Goal: Use online tool/utility: Utilize a website feature to perform a specific function

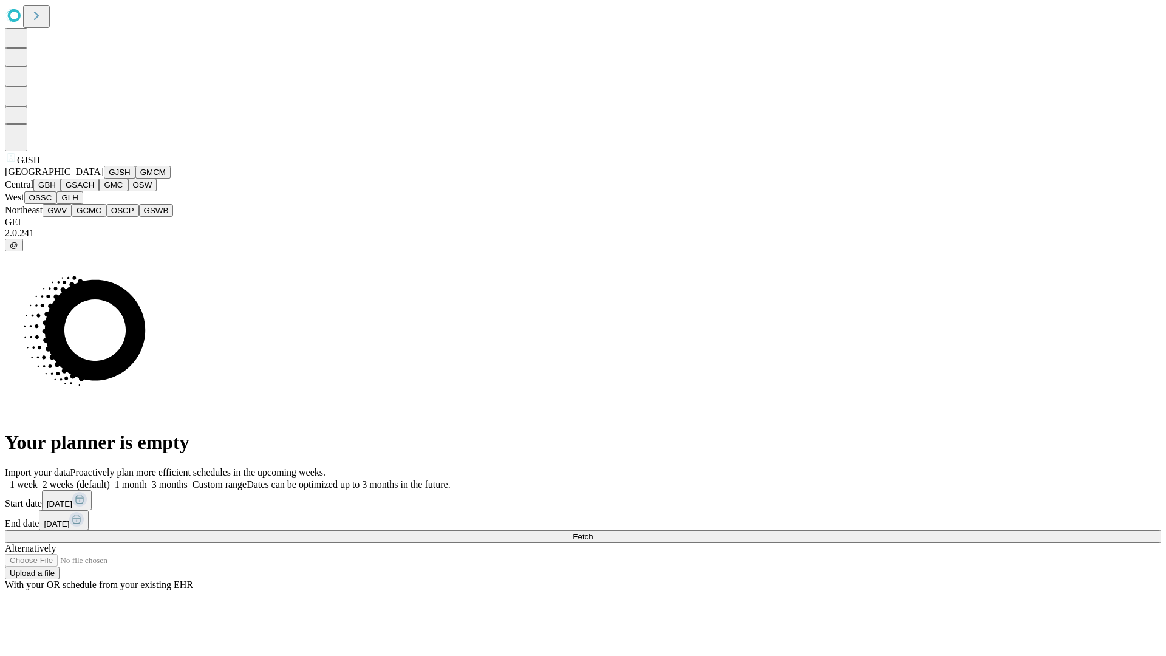
click at [104, 179] on button "GJSH" at bounding box center [120, 172] width 32 height 13
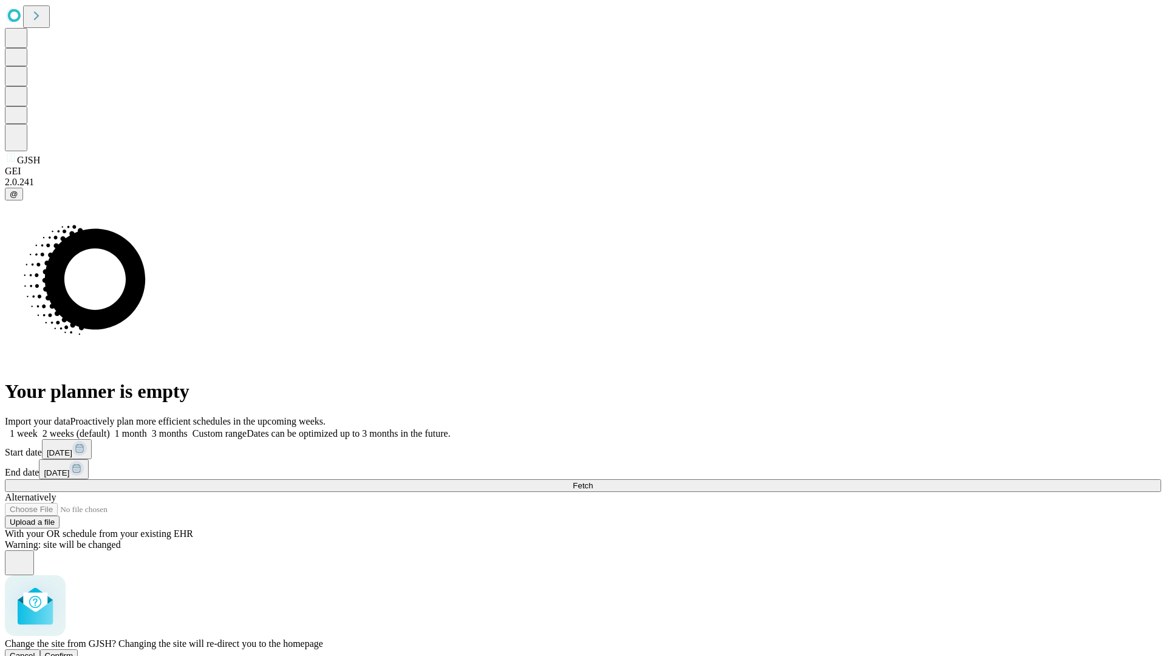
click at [73, 651] on span "Confirm" at bounding box center [59, 655] width 29 height 9
click at [147, 428] on label "1 month" at bounding box center [128, 433] width 37 height 10
click at [593, 481] on span "Fetch" at bounding box center [583, 485] width 20 height 9
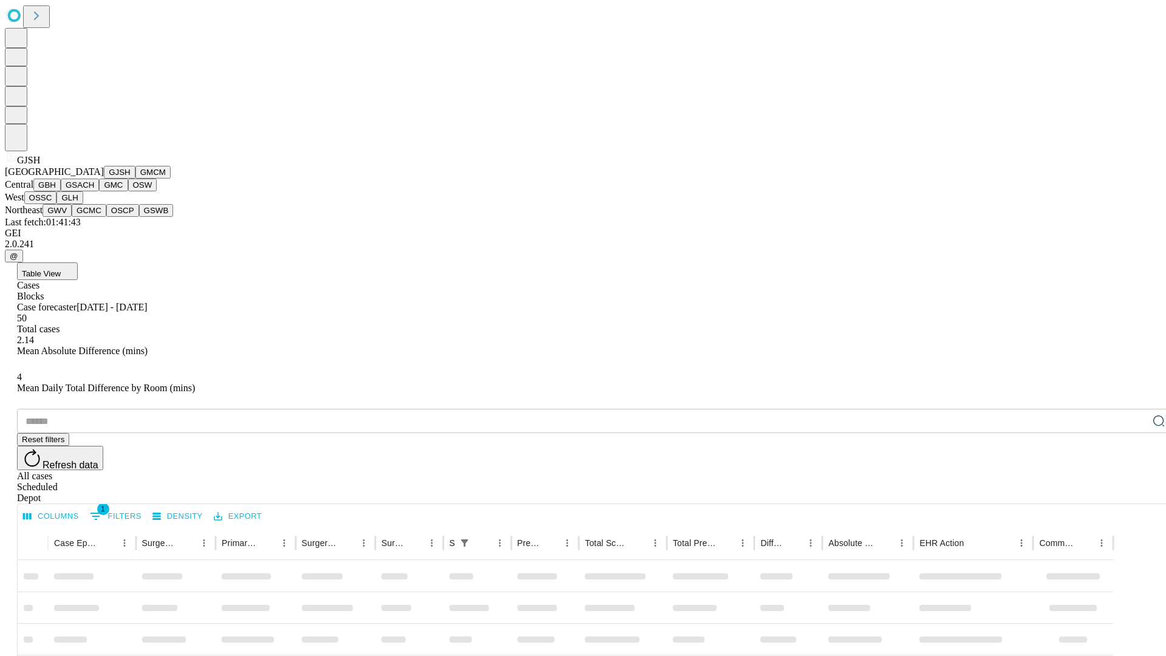
click at [135, 179] on button "GMCM" at bounding box center [152, 172] width 35 height 13
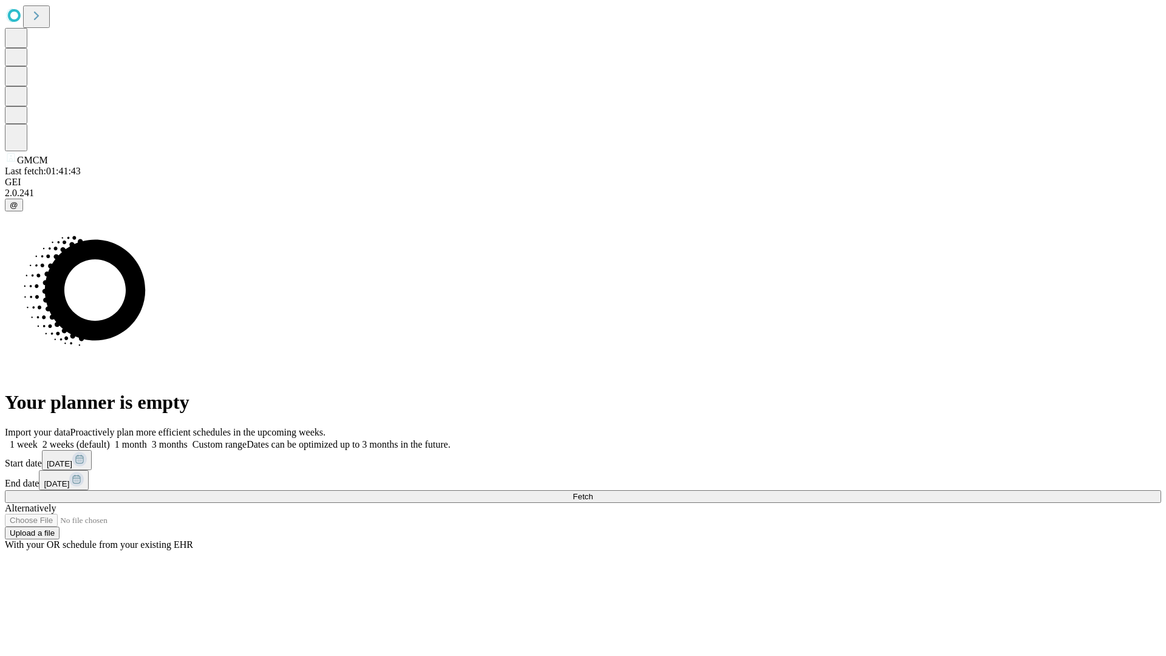
click at [147, 439] on label "1 month" at bounding box center [128, 444] width 37 height 10
click at [593, 492] on span "Fetch" at bounding box center [583, 496] width 20 height 9
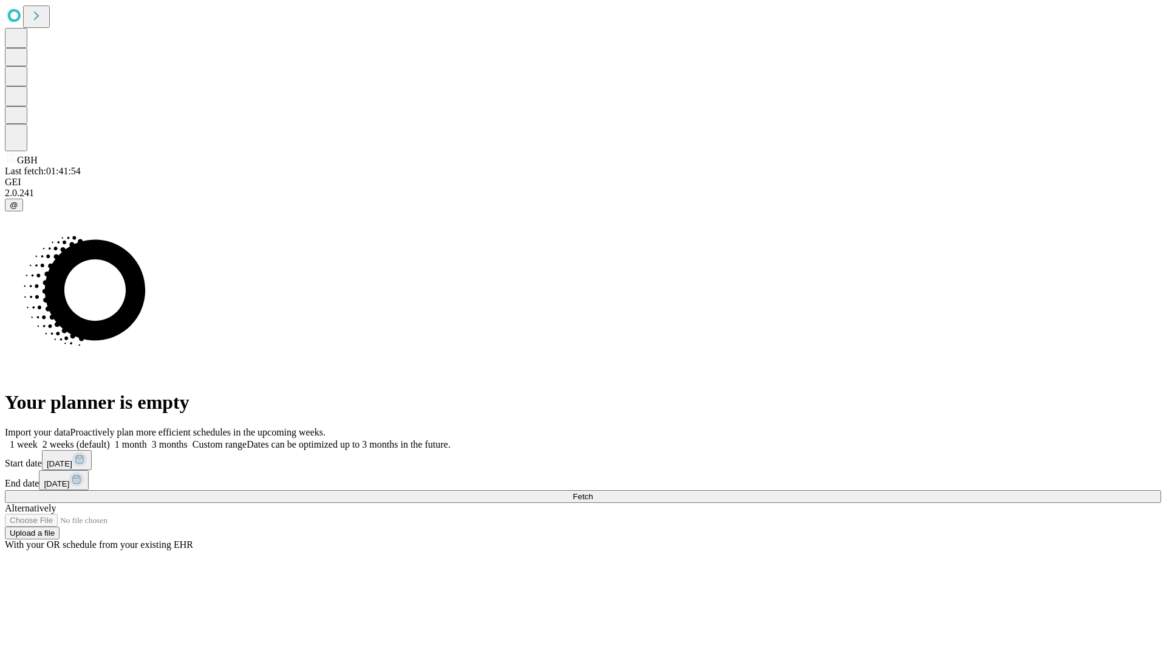
click at [147, 439] on label "1 month" at bounding box center [128, 444] width 37 height 10
click at [593, 492] on span "Fetch" at bounding box center [583, 496] width 20 height 9
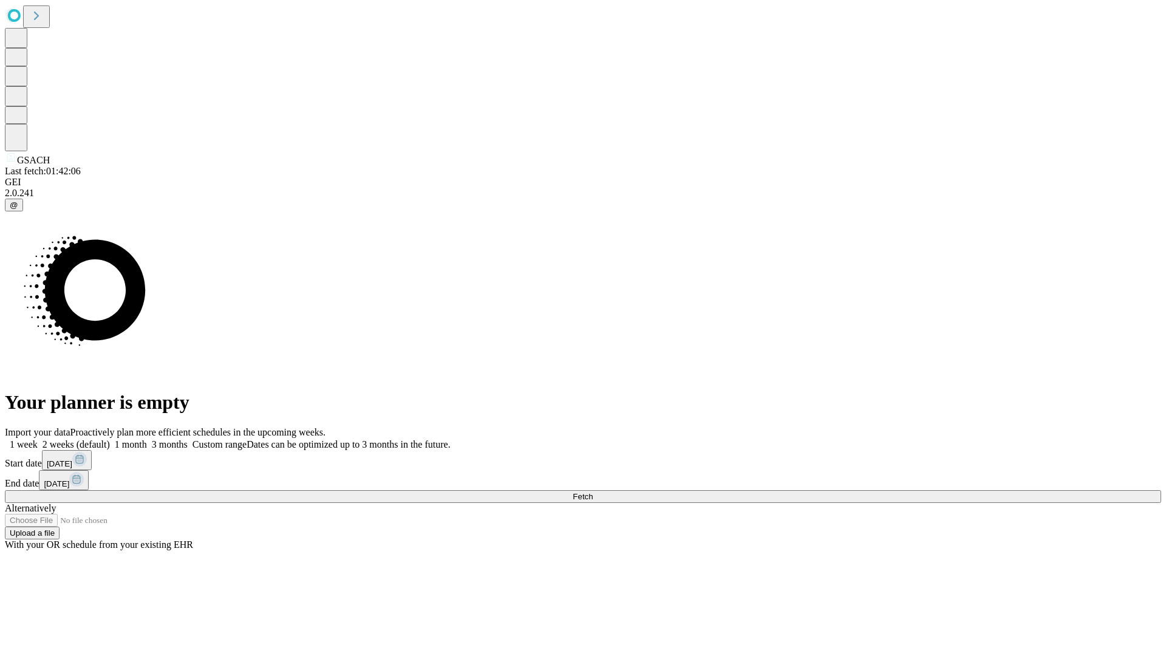
click at [147, 439] on label "1 month" at bounding box center [128, 444] width 37 height 10
click at [593, 492] on span "Fetch" at bounding box center [583, 496] width 20 height 9
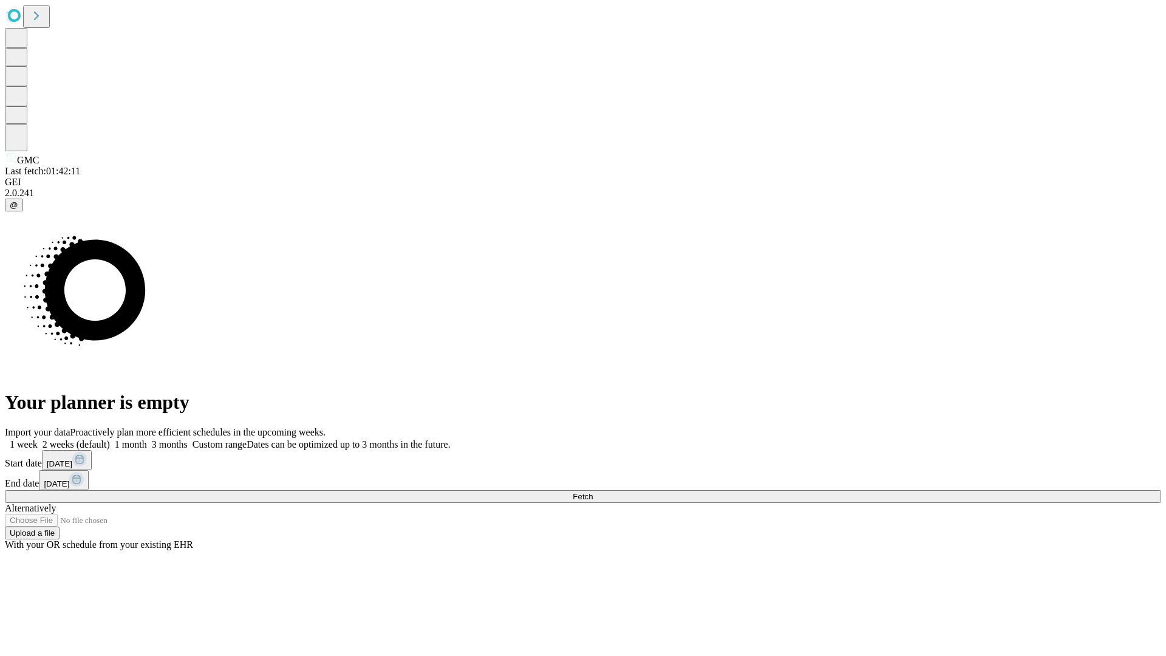
click at [593, 492] on span "Fetch" at bounding box center [583, 496] width 20 height 9
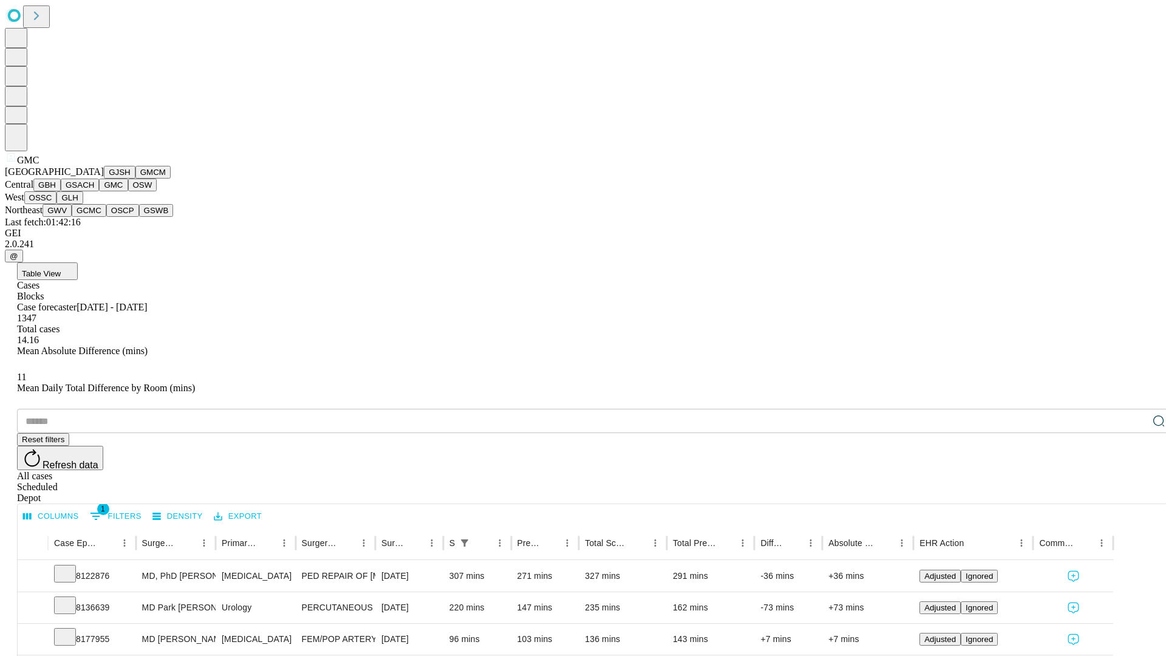
click at [128, 191] on button "OSW" at bounding box center [142, 185] width 29 height 13
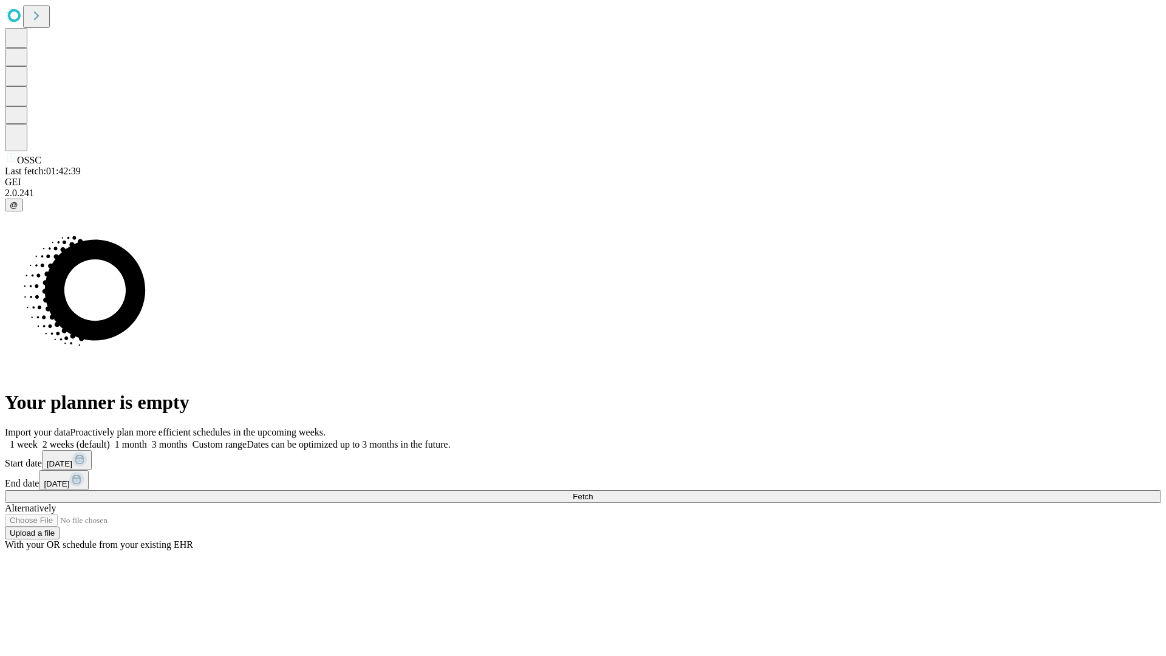
click at [147, 439] on label "1 month" at bounding box center [128, 444] width 37 height 10
click at [593, 492] on span "Fetch" at bounding box center [583, 496] width 20 height 9
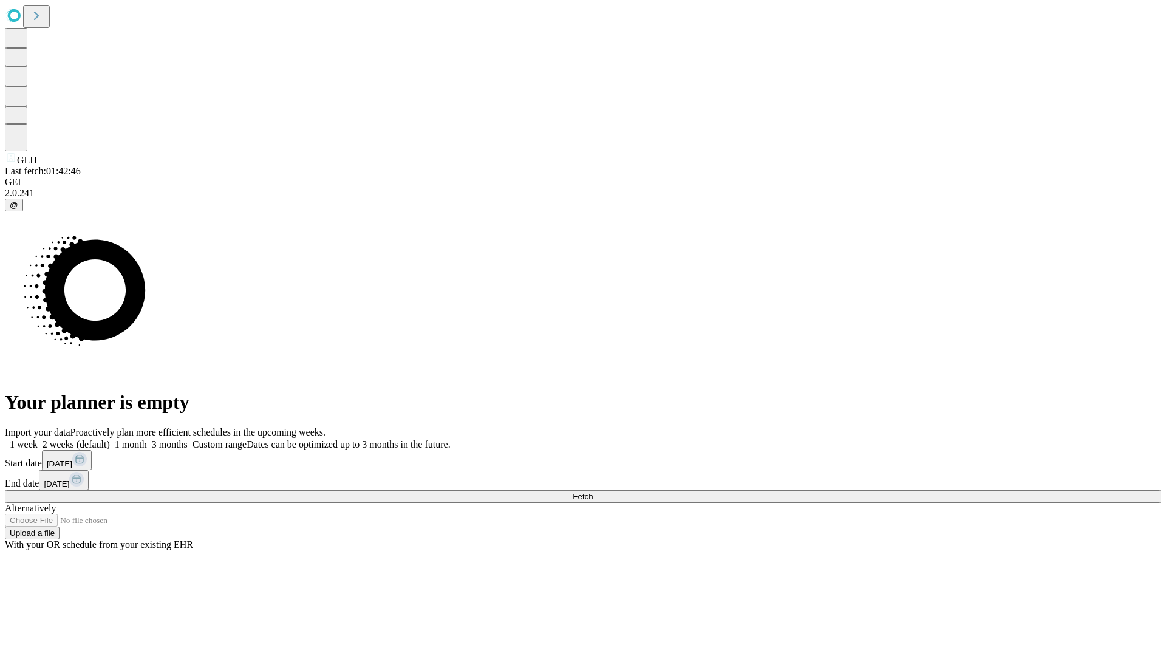
click at [147, 439] on label "1 month" at bounding box center [128, 444] width 37 height 10
click at [593, 492] on span "Fetch" at bounding box center [583, 496] width 20 height 9
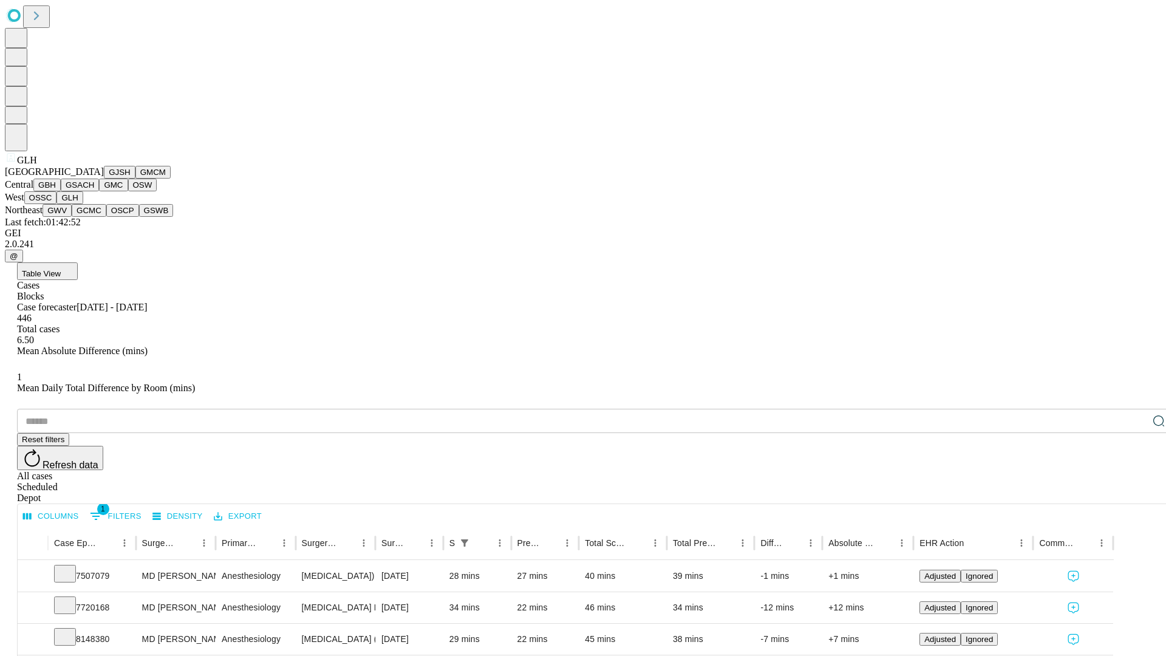
click at [72, 217] on button "GWV" at bounding box center [57, 210] width 29 height 13
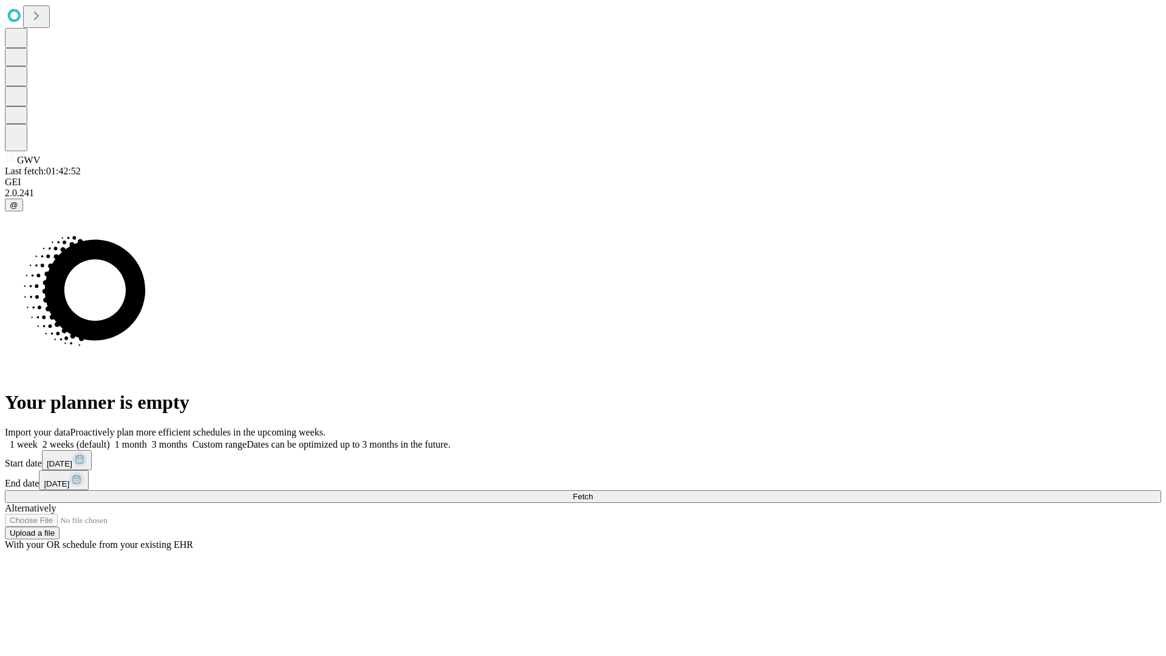
click at [147, 439] on label "1 month" at bounding box center [128, 444] width 37 height 10
click at [593, 492] on span "Fetch" at bounding box center [583, 496] width 20 height 9
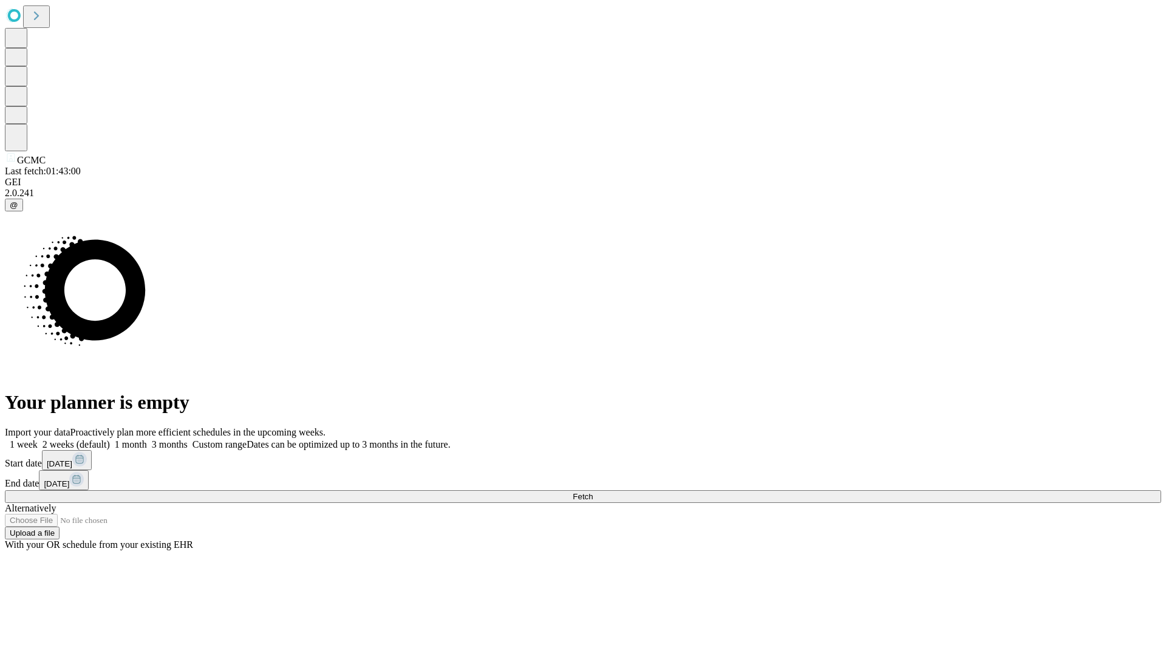
click at [147, 439] on label "1 month" at bounding box center [128, 444] width 37 height 10
click at [593, 492] on span "Fetch" at bounding box center [583, 496] width 20 height 9
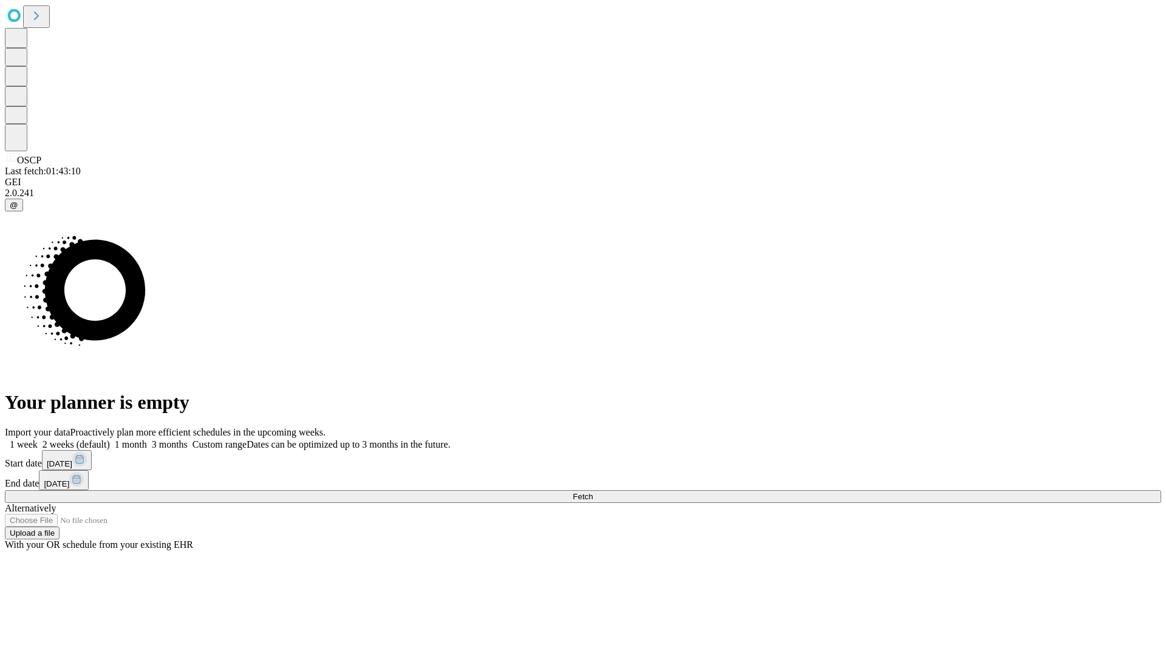
click at [147, 439] on label "1 month" at bounding box center [128, 444] width 37 height 10
click at [593, 492] on span "Fetch" at bounding box center [583, 496] width 20 height 9
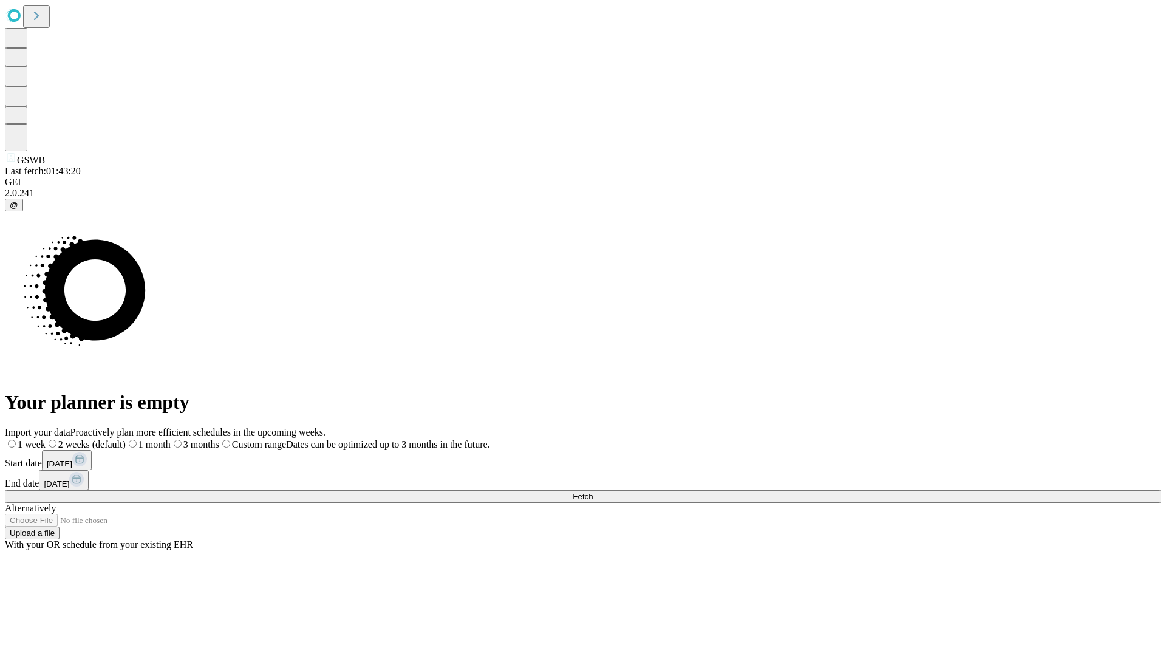
click at [171, 439] on label "1 month" at bounding box center [148, 444] width 45 height 10
click at [593, 492] on span "Fetch" at bounding box center [583, 496] width 20 height 9
